Goal: Download file/media

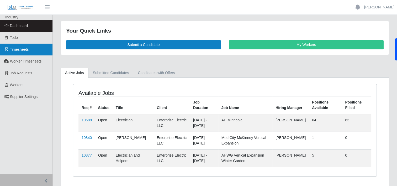
click at [21, 49] on span "Timesheets" at bounding box center [19, 49] width 19 height 4
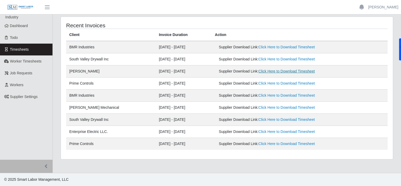
click at [298, 70] on link "Click Here to Download Timesheet" at bounding box center [287, 71] width 56 height 4
